Goal: Contribute content: Contribute content

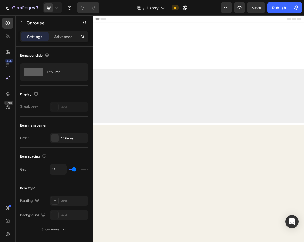
scroll to position [2160, 0]
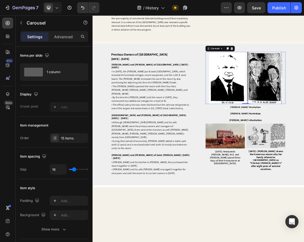
click at [274, 116] on icon "Carousel Back Arrow" at bounding box center [273, 112] width 5 height 7
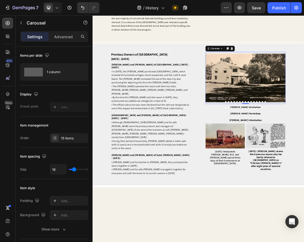
click at [274, 116] on icon "Carousel Back Arrow" at bounding box center [273, 112] width 5 height 7
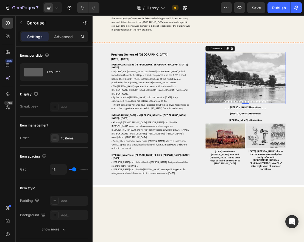
click at [274, 116] on icon "Carousel Back Arrow" at bounding box center [273, 112] width 5 height 7
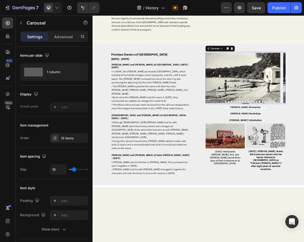
click at [274, 116] on icon "Carousel Back Arrow" at bounding box center [273, 112] width 5 height 7
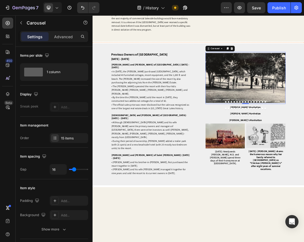
click at [300, 151] on button "Dot" at bounding box center [300, 150] width 2 height 2
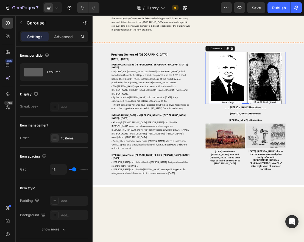
click at [274, 116] on icon "Carousel Back Arrow" at bounding box center [273, 112] width 5 height 7
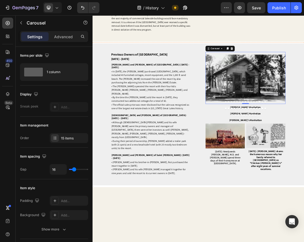
click at [274, 116] on icon "Carousel Back Arrow" at bounding box center [273, 112] width 5 height 7
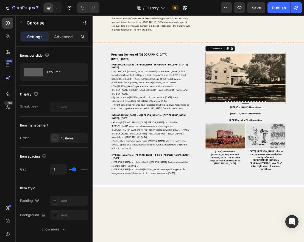
click at [274, 116] on icon "Carousel Back Arrow" at bounding box center [273, 112] width 5 height 7
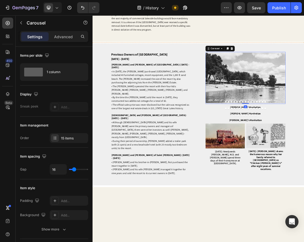
click at [300, 151] on button "Dot" at bounding box center [300, 150] width 2 height 2
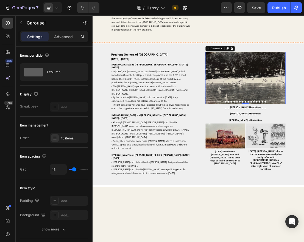
click at [300, 151] on button "Dot" at bounding box center [300, 150] width 2 height 2
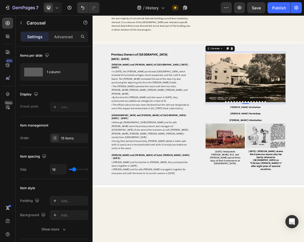
click at [271, 116] on icon "Carousel Back Arrow" at bounding box center [273, 112] width 5 height 7
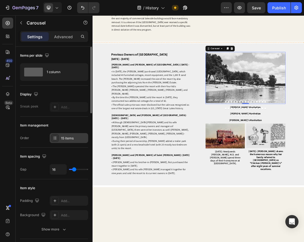
click at [73, 138] on div "15 items" at bounding box center [74, 138] width 26 height 5
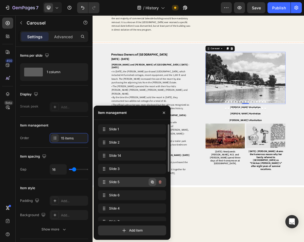
click at [154, 182] on icon "button" at bounding box center [152, 182] width 3 height 3
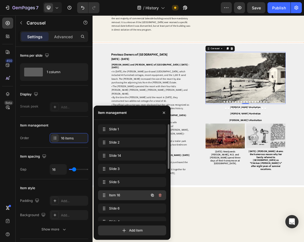
click at [141, 194] on div "Item 16 Item 16" at bounding box center [124, 195] width 48 height 8
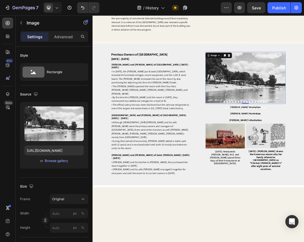
click at [55, 162] on div "Browse gallery" at bounding box center [56, 160] width 23 height 5
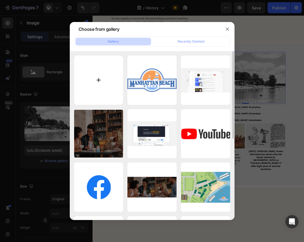
click at [101, 78] on input "file" at bounding box center [98, 80] width 49 height 49
type input "C:\fakepath\1950s Manhattan Postcard.png"
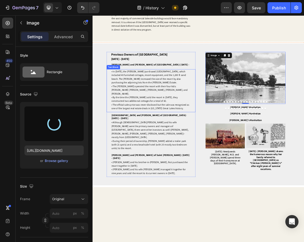
type input "[URL][DOMAIN_NAME]"
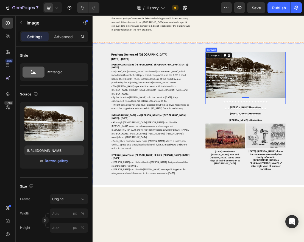
scroll to position [2142, 0]
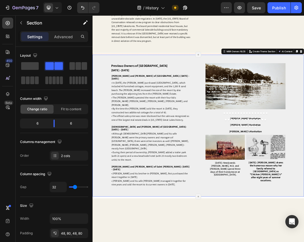
click at [274, 134] on icon "Carousel Back Arrow" at bounding box center [273, 130] width 5 height 7
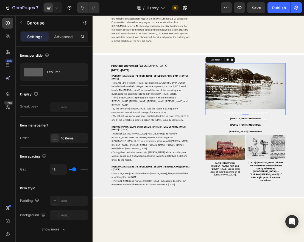
click at [272, 134] on icon "Carousel Back Arrow" at bounding box center [273, 130] width 5 height 7
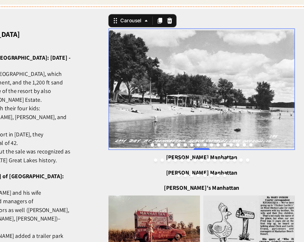
click at [143, 35] on icon "Carousel Next Arrow" at bounding box center [141, 32] width 5 height 7
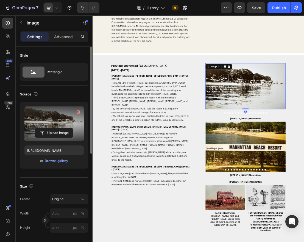
click at [62, 123] on label at bounding box center [53, 123] width 59 height 35
click at [62, 128] on input "file" at bounding box center [54, 132] width 38 height 9
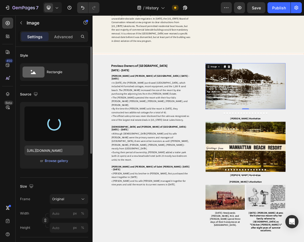
type input "[URL][DOMAIN_NAME]"
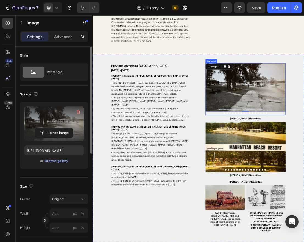
click at [274, 134] on icon "Carousel Back Arrow" at bounding box center [273, 130] width 5 height 7
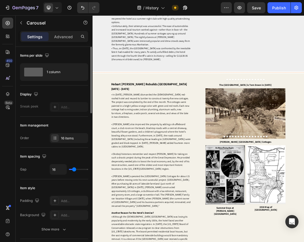
scroll to position [1869, 0]
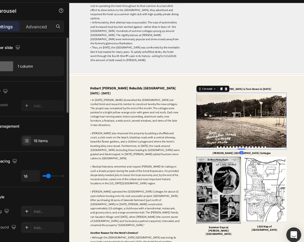
click at [247, 170] on button "Carousel Back Arrow" at bounding box center [250, 166] width 7 height 7
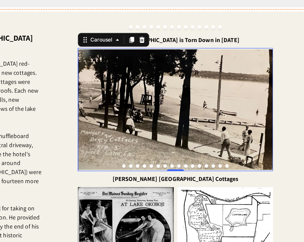
click at [100, 20] on icon "Carousel Next Arrow" at bounding box center [98, 17] width 5 height 7
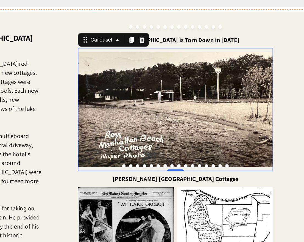
click at [99, 20] on icon "Carousel Next Arrow" at bounding box center [98, 17] width 5 height 7
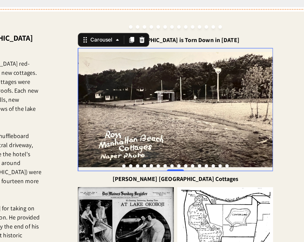
click at [99, 20] on icon "Carousel Next Arrow" at bounding box center [98, 17] width 5 height 7
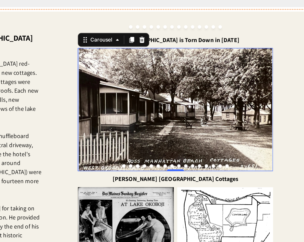
click at [99, 20] on icon "Carousel Next Arrow" at bounding box center [98, 17] width 5 height 7
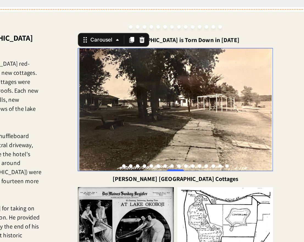
click at [101, 20] on icon "Carousel Next Arrow" at bounding box center [98, 17] width 5 height 7
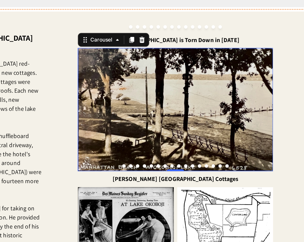
click at [100, 20] on icon "Carousel Next Arrow" at bounding box center [98, 17] width 5 height 7
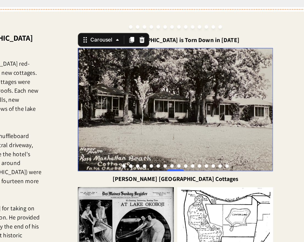
click at [100, 20] on icon "Carousel Next Arrow" at bounding box center [98, 17] width 5 height 7
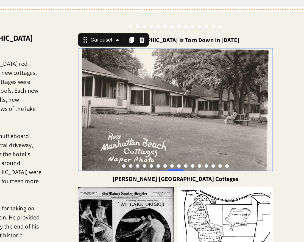
click at [100, 20] on icon "Carousel Next Arrow" at bounding box center [98, 17] width 5 height 7
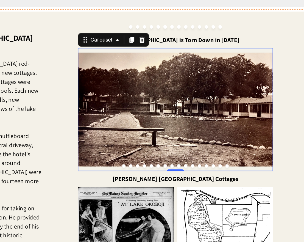
click at [100, 20] on icon "Carousel Next Arrow" at bounding box center [98, 17] width 5 height 7
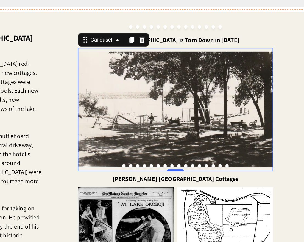
click at [98, 20] on icon "Carousel Next Arrow" at bounding box center [98, 17] width 5 height 7
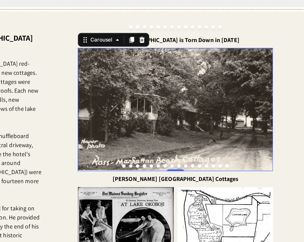
click at [7, 54] on button "Dot" at bounding box center [8, 53] width 2 height 2
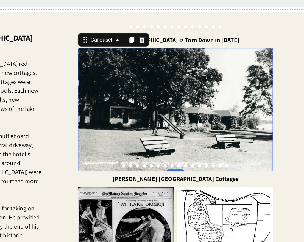
click at [100, 20] on icon "Carousel Next Arrow" at bounding box center [98, 17] width 5 height 7
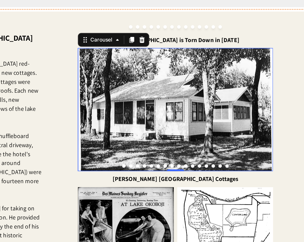
click at [69, 54] on button "Dot" at bounding box center [69, 53] width 2 height 2
click at [74, 54] on button "Dot" at bounding box center [74, 53] width 2 height 2
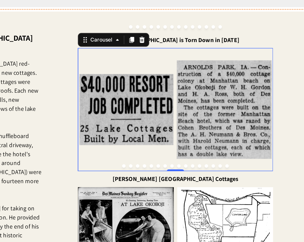
click at [71, 54] on div at bounding box center [41, 53] width 125 height 2
click at [69, 54] on button "Dot" at bounding box center [69, 53] width 2 height 2
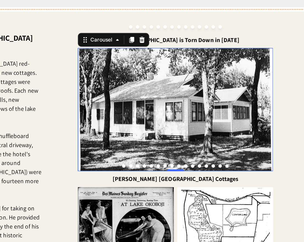
click at [65, 54] on button "Dot" at bounding box center [65, 53] width 2 height 2
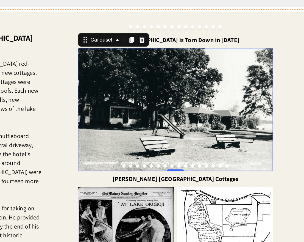
click at [70, 54] on button "Dot" at bounding box center [69, 53] width 2 height 2
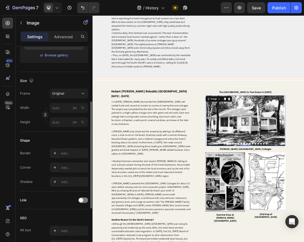
scroll to position [106, 0]
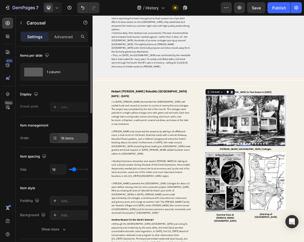
click at [65, 139] on div "16 items" at bounding box center [74, 138] width 26 height 5
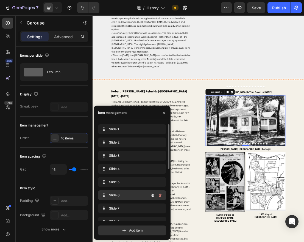
scroll to position [113, 0]
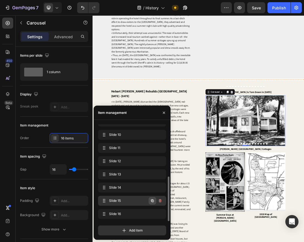
click at [152, 200] on icon "button" at bounding box center [152, 200] width 3 height 3
click at [138, 203] on div "Item 17 Item 17" at bounding box center [124, 201] width 48 height 8
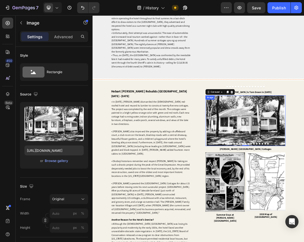
click at [51, 161] on div "Browse gallery" at bounding box center [56, 160] width 23 height 5
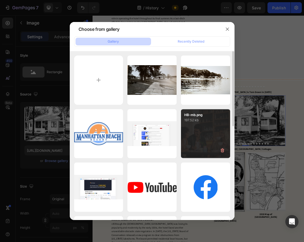
click at [193, 133] on div "HB-mb.png 197.52 kb" at bounding box center [205, 133] width 49 height 49
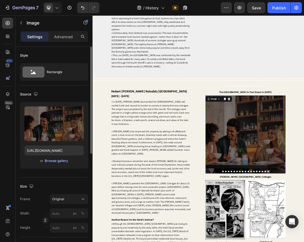
click at [60, 159] on div "Browse gallery" at bounding box center [56, 160] width 23 height 5
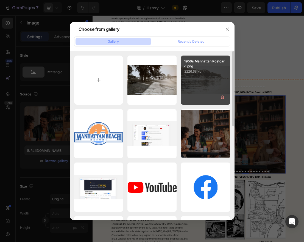
click at [214, 78] on div "1950s Manhattan Postcard.png 2226.68 kb" at bounding box center [205, 80] width 49 height 49
type input "[URL][DOMAIN_NAME]"
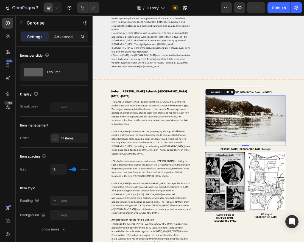
click at [296, 216] on button "Dot" at bounding box center [296, 215] width 2 height 2
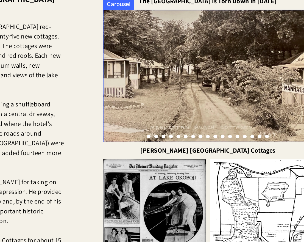
click at [78, 1] on div at bounding box center [45, 0] width 125 height 2
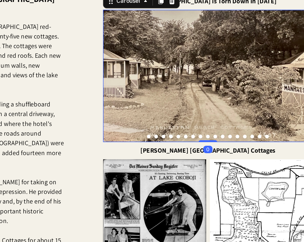
click at [76, 1] on button "Dot" at bounding box center [76, 0] width 2 height 2
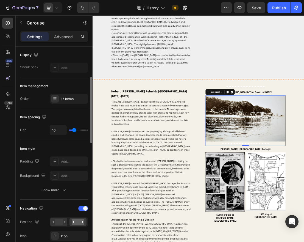
scroll to position [32, 0]
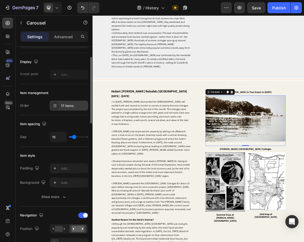
click at [70, 106] on div "17 items" at bounding box center [74, 105] width 26 height 5
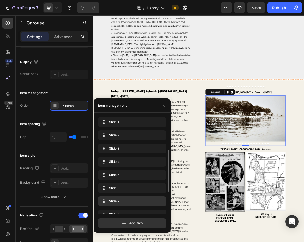
scroll to position [126, 0]
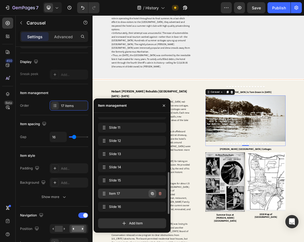
click at [153, 193] on icon "button" at bounding box center [152, 193] width 3 height 3
click at [128, 197] on div "Item 18 Item 18" at bounding box center [132, 194] width 68 height 10
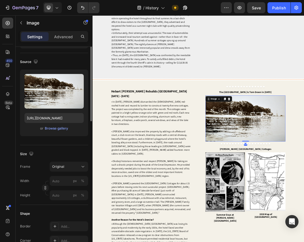
scroll to position [0, 0]
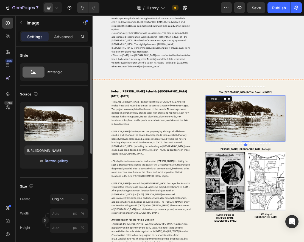
click at [56, 160] on div "Browse gallery" at bounding box center [56, 160] width 23 height 5
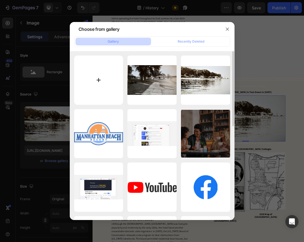
click at [101, 81] on input "file" at bounding box center [98, 80] width 49 height 49
type input "C:\fakepath\card00377_fr.jpg"
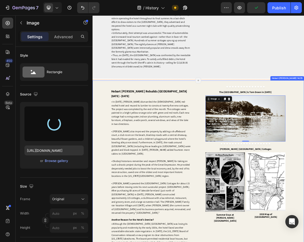
type input "[URL][DOMAIN_NAME]"
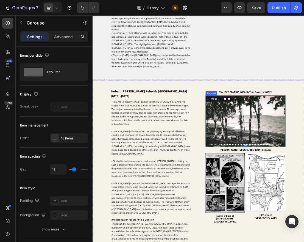
click at [294, 218] on button "Dot" at bounding box center [294, 216] width 2 height 2
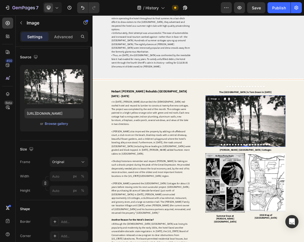
scroll to position [37, 0]
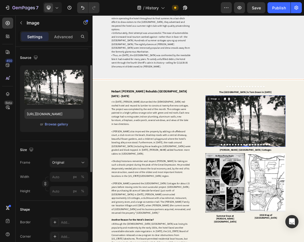
click at [72, 157] on div "Size Frame Original Width px % Height px %" at bounding box center [54, 171] width 68 height 60
click at [71, 163] on div "Original" at bounding box center [65, 162] width 27 height 5
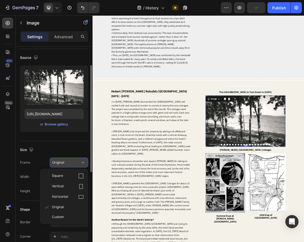
click at [71, 163] on div "Original" at bounding box center [65, 162] width 27 height 5
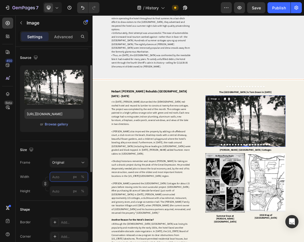
click at [64, 177] on input "px %" at bounding box center [69, 177] width 38 height 10
click at [63, 178] on input "px %" at bounding box center [69, 177] width 38 height 10
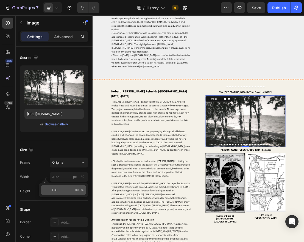
click at [60, 188] on p "Full 100%" at bounding box center [68, 189] width 32 height 5
type input "100"
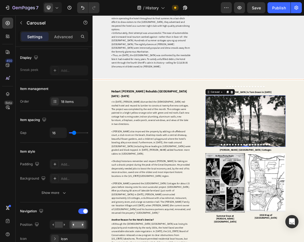
click at [294, 218] on button "Dot" at bounding box center [294, 216] width 2 height 2
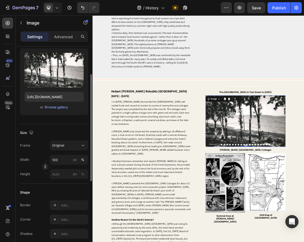
scroll to position [62, 0]
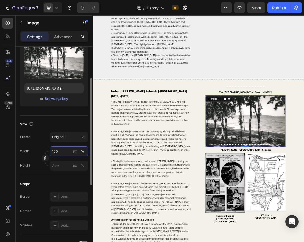
click at [71, 148] on input "100" at bounding box center [69, 151] width 38 height 10
click at [64, 152] on input "95100" at bounding box center [69, 151] width 38 height 10
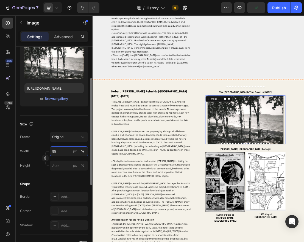
type input "95"
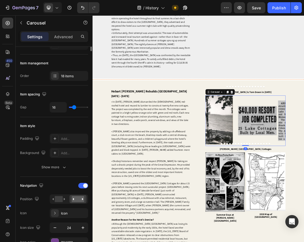
scroll to position [0, 0]
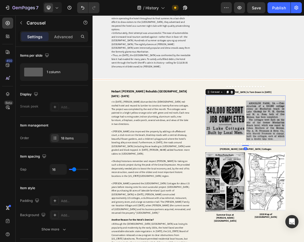
click at [274, 183] on icon "Carousel Back Arrow" at bounding box center [273, 179] width 5 height 7
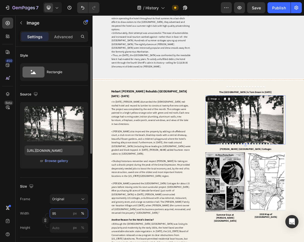
click at [62, 212] on input "95" at bounding box center [69, 213] width 38 height 10
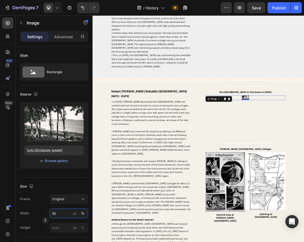
type input "95"
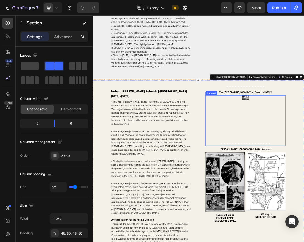
click at [275, 183] on icon "Carousel Back Arrow" at bounding box center [273, 179] width 5 height 7
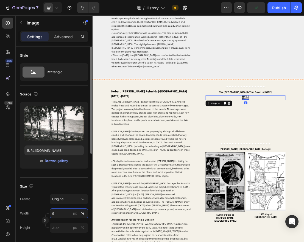
click at [65, 212] on input "9" at bounding box center [69, 213] width 38 height 10
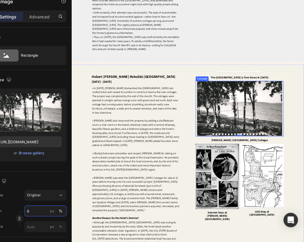
type input "98"
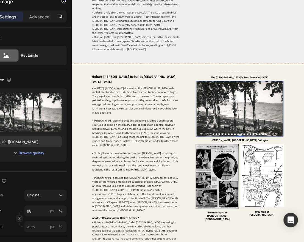
click at [273, 194] on button "Dot" at bounding box center [273, 193] width 2 height 2
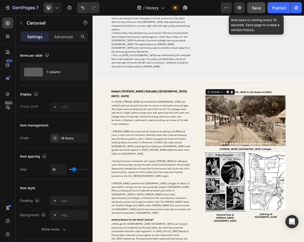
click at [257, 10] on span "Save" at bounding box center [256, 7] width 9 height 5
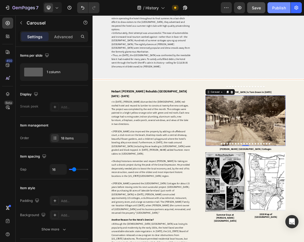
click at [277, 10] on div "Publish" at bounding box center [279, 8] width 14 height 6
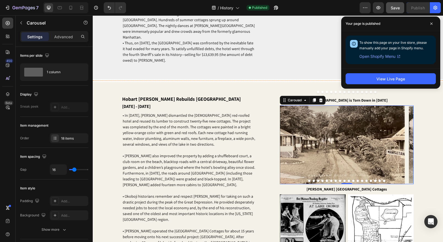
scroll to position [1847, 0]
